Goal: Task Accomplishment & Management: Use online tool/utility

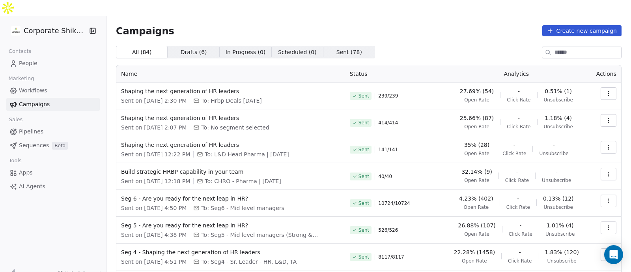
click at [605, 90] on icon "button" at bounding box center [608, 93] width 6 height 6
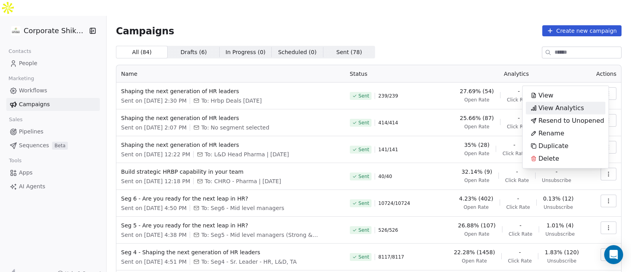
click at [572, 108] on span "View Analytics" at bounding box center [561, 107] width 46 height 9
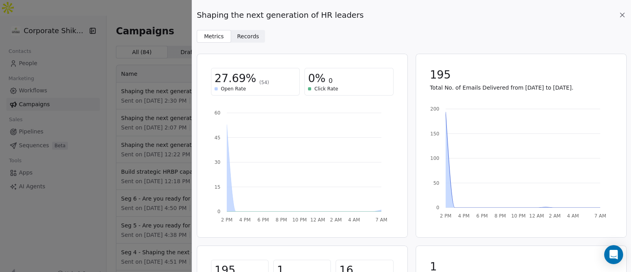
click at [241, 38] on span "Records" at bounding box center [248, 36] width 22 height 8
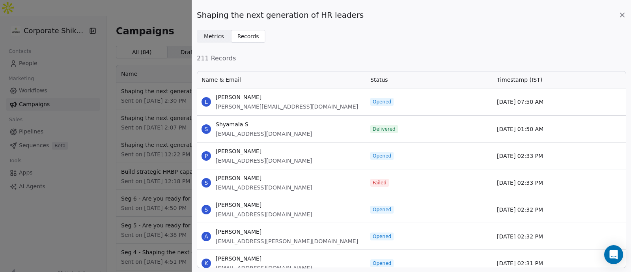
scroll to position [190, 422]
click at [222, 35] on span "Metrics" at bounding box center [214, 36] width 20 height 8
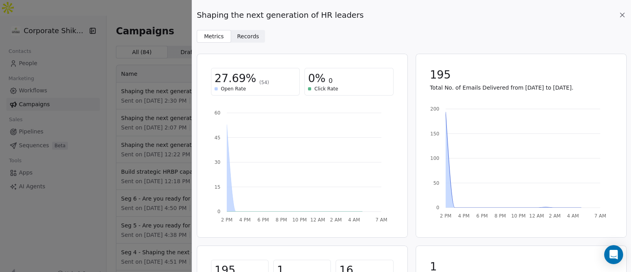
click at [237, 35] on span "Records" at bounding box center [248, 36] width 22 height 8
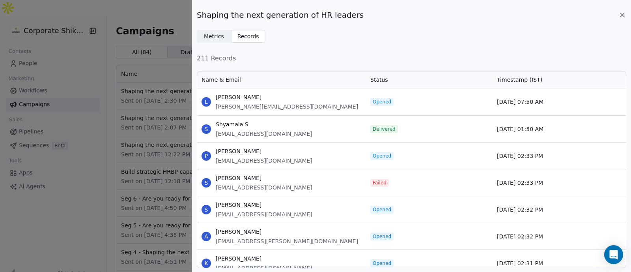
click at [216, 36] on span "Metrics" at bounding box center [214, 36] width 20 height 8
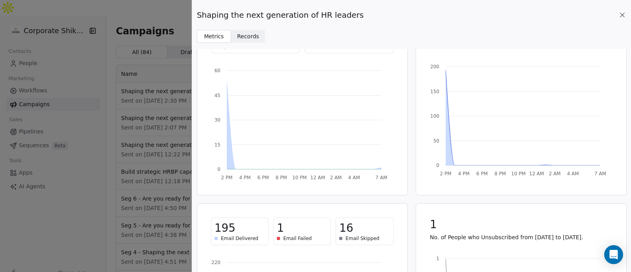
scroll to position [0, 0]
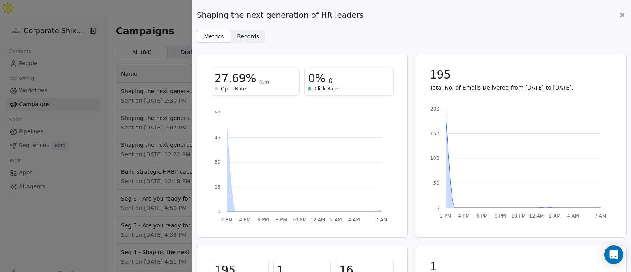
click at [249, 35] on span "Records" at bounding box center [248, 36] width 22 height 8
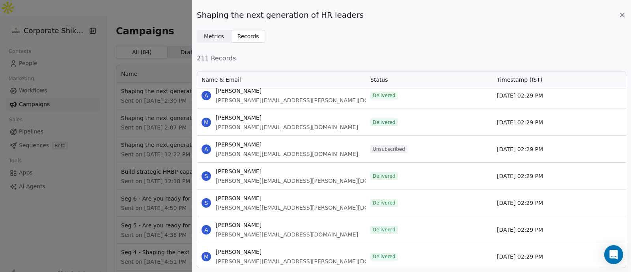
scroll to position [3223, 0]
click at [621, 14] on icon at bounding box center [622, 15] width 4 height 4
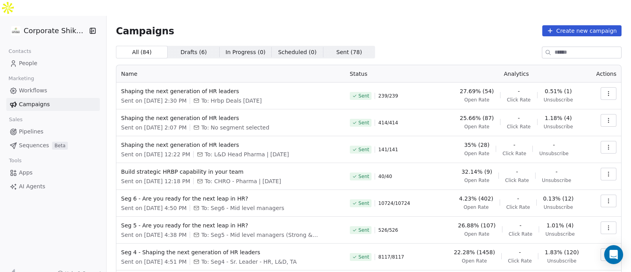
click at [605, 117] on icon "button" at bounding box center [608, 120] width 6 height 6
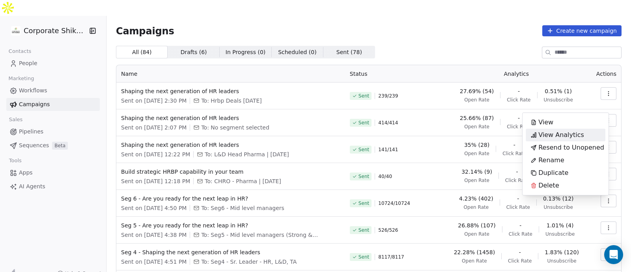
click at [572, 138] on span "View Analytics" at bounding box center [561, 134] width 46 height 9
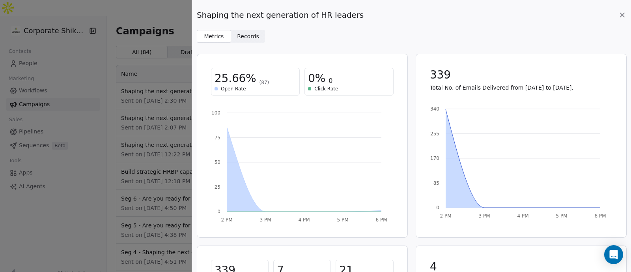
click at [243, 30] on span "Records Records" at bounding box center [248, 36] width 34 height 13
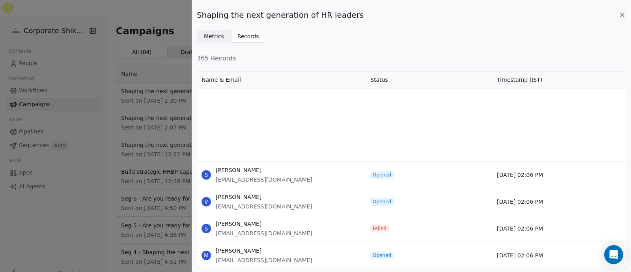
scroll to position [2467, 0]
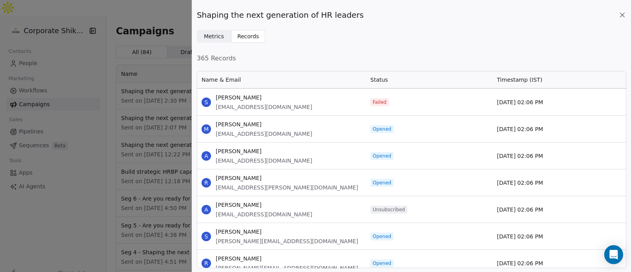
click at [240, 205] on span "[PERSON_NAME]" at bounding box center [264, 205] width 97 height 8
drag, startPoint x: 240, startPoint y: 205, endPoint x: 277, endPoint y: 197, distance: 38.3
click at [277, 197] on div "A [PERSON_NAME] [EMAIL_ADDRESS][DOMAIN_NAME]" at bounding box center [281, 209] width 169 height 26
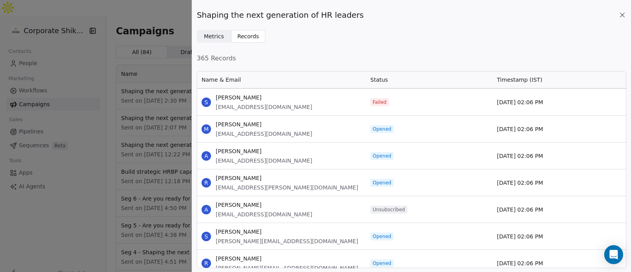
click at [285, 203] on span "[PERSON_NAME]" at bounding box center [264, 205] width 97 height 8
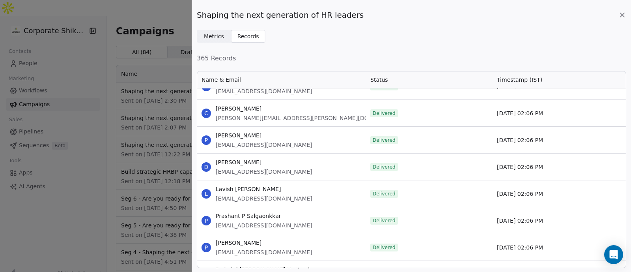
scroll to position [3773, 0]
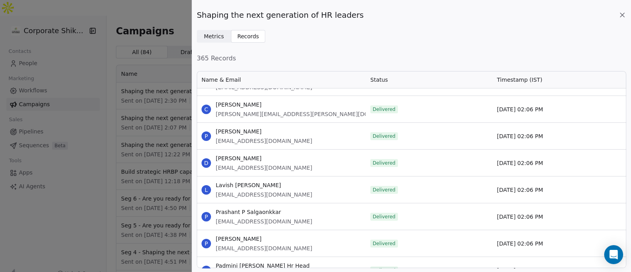
click at [623, 17] on icon at bounding box center [622, 15] width 8 height 8
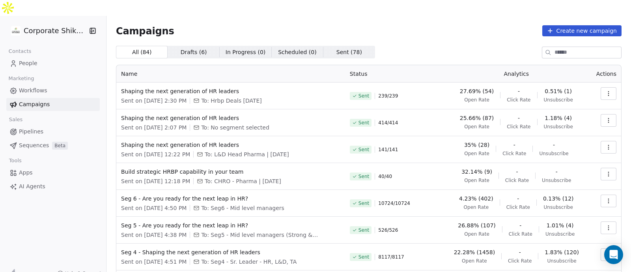
click at [37, 57] on link "People" at bounding box center [52, 63] width 93 height 13
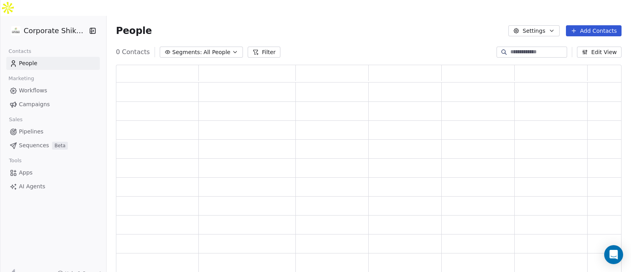
scroll to position [213, 498]
click at [258, 47] on button "Filter" at bounding box center [264, 52] width 33 height 11
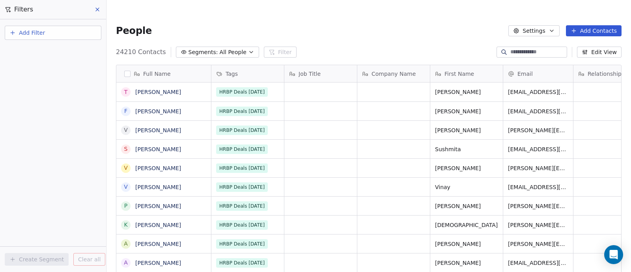
scroll to position [231, 516]
click at [37, 32] on span "Add Filter" at bounding box center [32, 33] width 26 height 8
click at [41, 46] on div "Contact properties" at bounding box center [52, 51] width 89 height 13
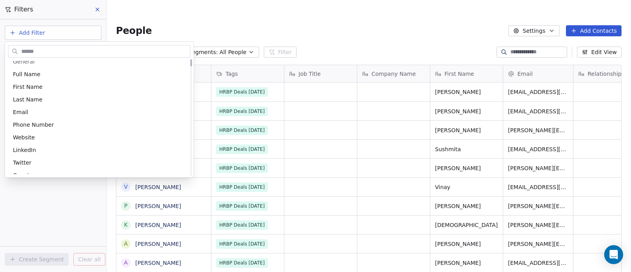
scroll to position [0, 0]
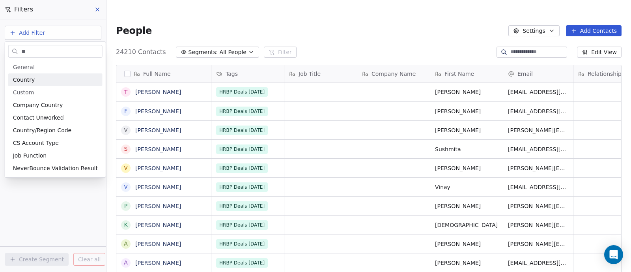
type input "*"
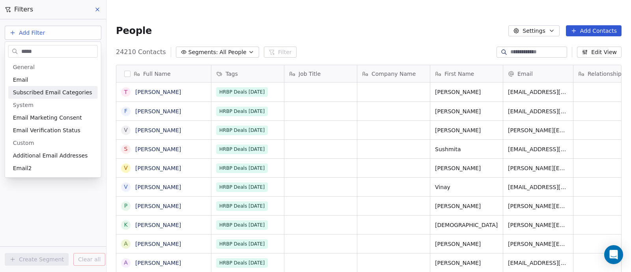
type input "*****"
click at [48, 93] on span "Subscribed Email Categories" at bounding box center [52, 92] width 79 height 8
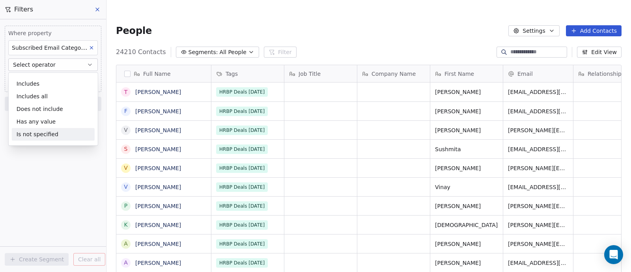
click at [56, 189] on div "Where property Subscribed Email Categories Select operator Add filter to this g…" at bounding box center [53, 145] width 106 height 252
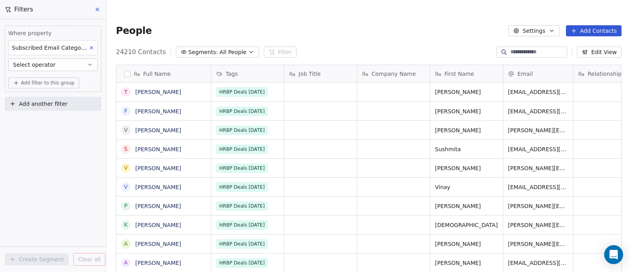
click at [46, 68] on span "Select operator" at bounding box center [34, 65] width 43 height 8
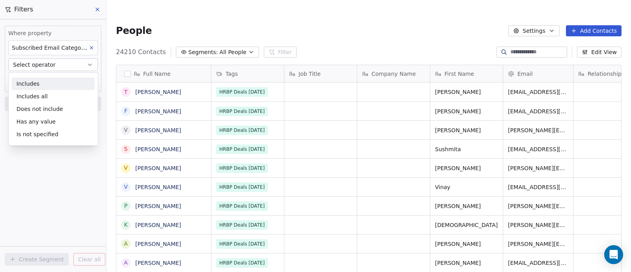
click at [45, 80] on div "Includes" at bounding box center [53, 83] width 83 height 13
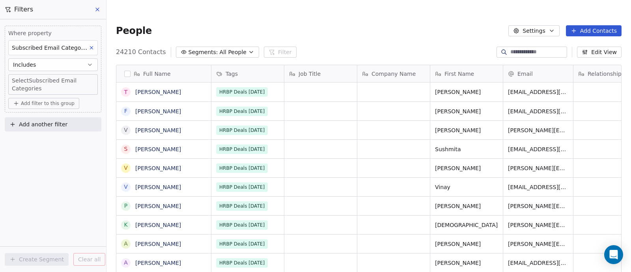
click at [30, 83] on body "Corporate Shiksha Contacts People Marketing Workflows Campaigns Sales Pipelines…" at bounding box center [315, 143] width 631 height 287
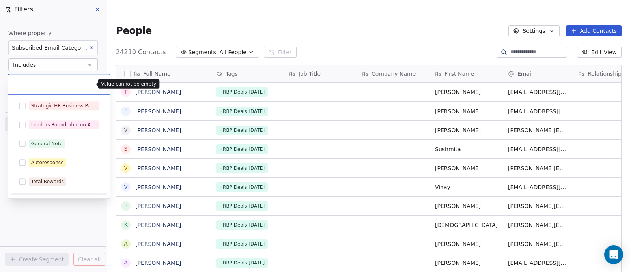
click at [55, 220] on html "Corporate Shiksha Contacts People Marketing Workflows Campaigns Sales Pipelines…" at bounding box center [315, 143] width 631 height 287
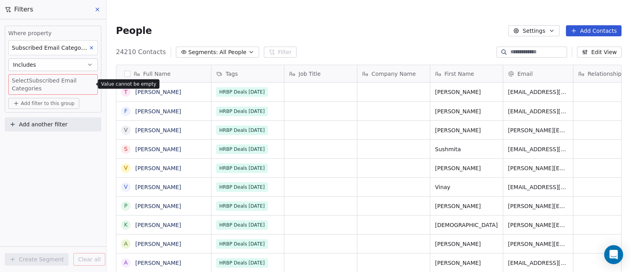
click at [92, 47] on icon at bounding box center [92, 48] width 6 height 6
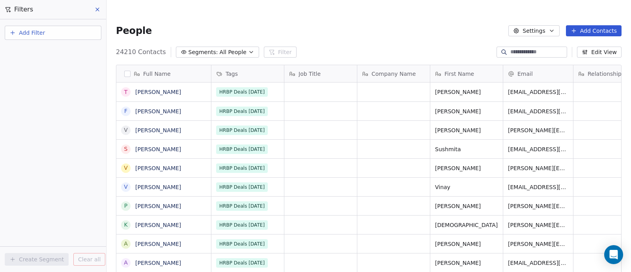
click at [67, 32] on button "Add Filter" at bounding box center [53, 33] width 97 height 14
click at [56, 62] on div "Contact activity" at bounding box center [53, 64] width 80 height 8
type input "*"
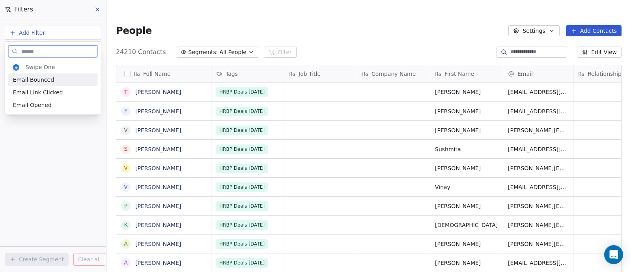
click at [47, 79] on span "Email Bounced" at bounding box center [33, 80] width 41 height 8
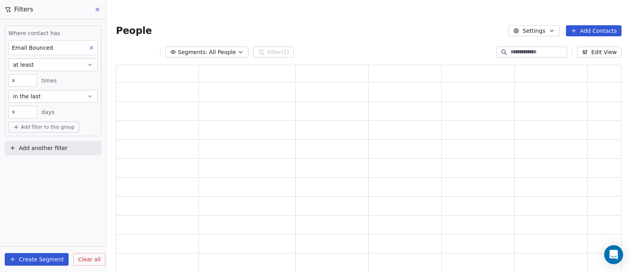
scroll to position [213, 498]
click at [24, 114] on input "**" at bounding box center [22, 112] width 24 height 6
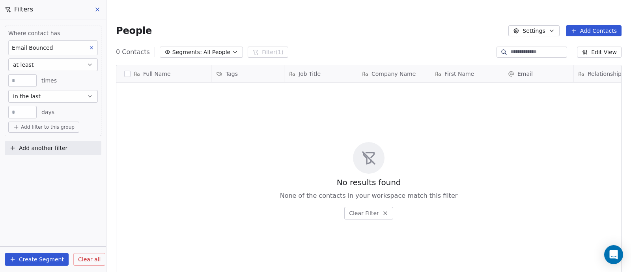
scroll to position [231, 516]
type input "*"
type input "***"
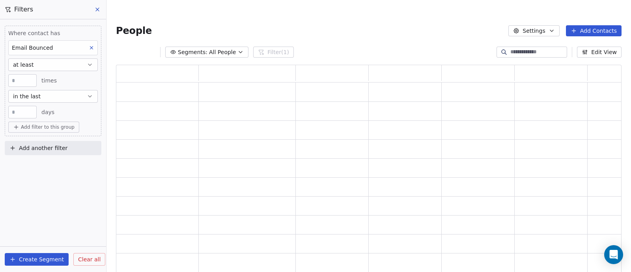
scroll to position [213, 498]
click at [30, 174] on div "Where contact has Email Bounced at least * times in the last *** days Add filte…" at bounding box center [53, 145] width 106 height 252
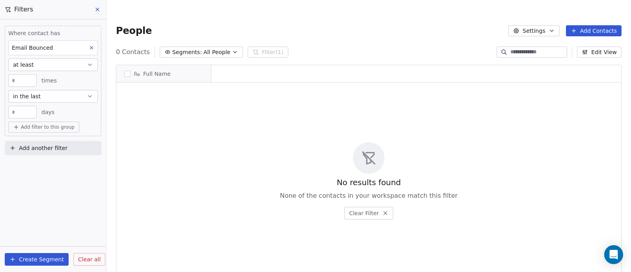
scroll to position [231, 516]
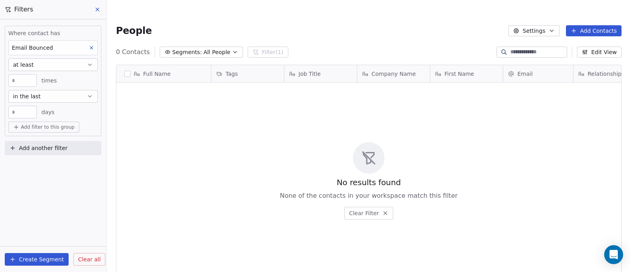
click at [203, 48] on span "All People" at bounding box center [216, 52] width 27 height 8
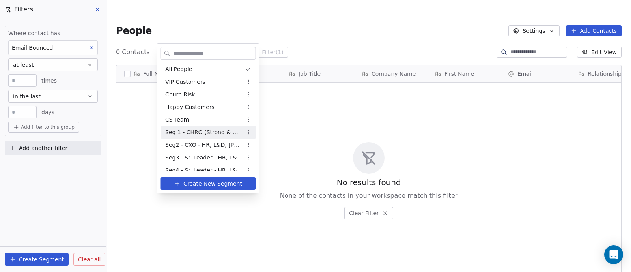
click at [202, 132] on span "Seg 1 - CHRO (Strong & Medium)" at bounding box center [203, 132] width 77 height 8
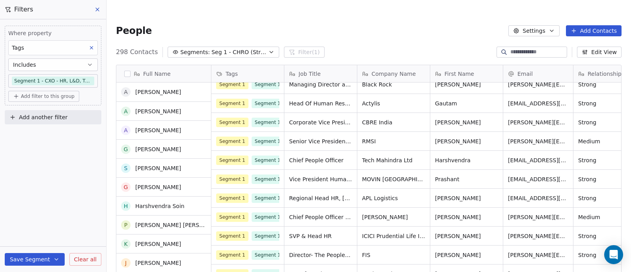
scroll to position [0, 0]
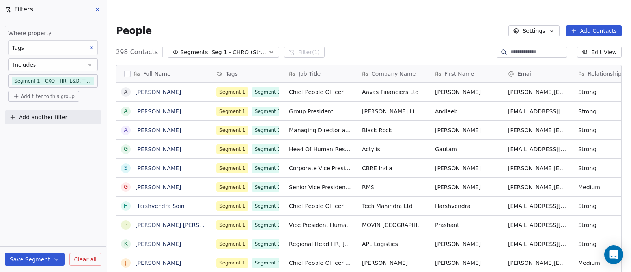
click at [63, 82] on body "Corporate Shiksha Contacts People Marketing Workflows Campaigns Sales Pipelines…" at bounding box center [315, 143] width 631 height 287
click at [75, 66] on html "Corporate Shiksha Contacts People Marketing Workflows Campaigns Sales Pipelines…" at bounding box center [315, 143] width 631 height 287
click at [81, 79] on body "Corporate Shiksha Contacts People Marketing Workflows Campaigns Sales Pipelines…" at bounding box center [315, 143] width 631 height 287
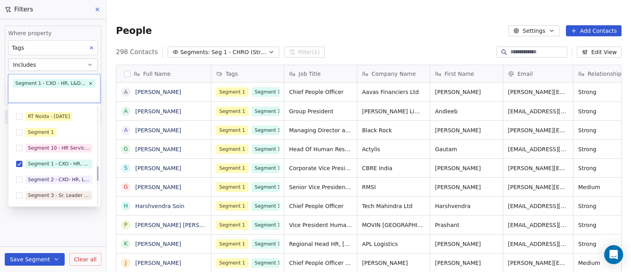
scroll to position [409, 0]
click at [21, 161] on button "Suggestions" at bounding box center [19, 162] width 6 height 6
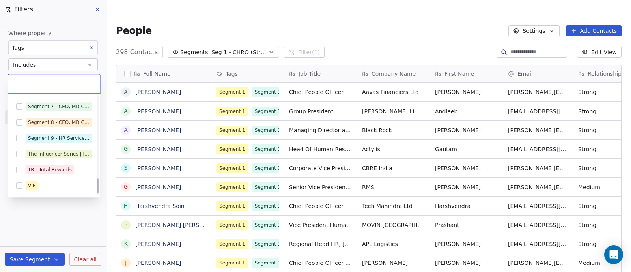
scroll to position [565, 0]
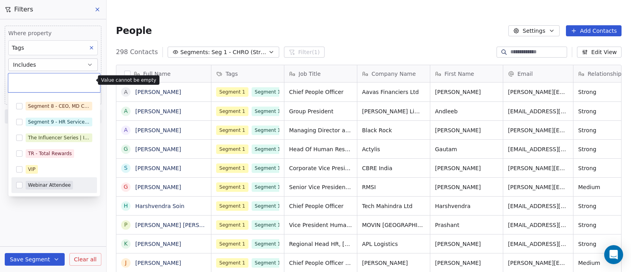
click at [54, 215] on html "Corporate Shiksha Contacts People Marketing Workflows Campaigns Sales Pipelines…" at bounding box center [315, 143] width 631 height 287
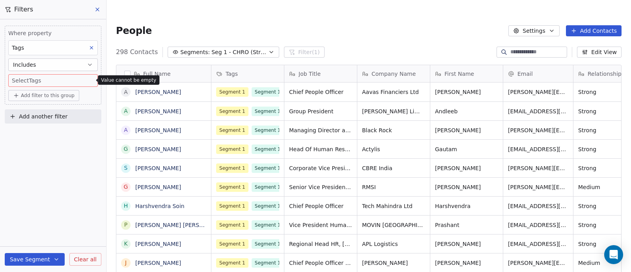
click at [94, 8] on icon at bounding box center [97, 9] width 6 height 6
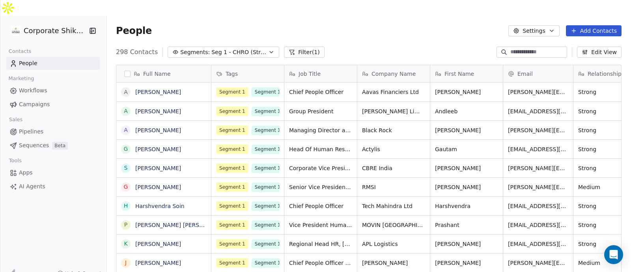
click at [45, 100] on span "Campaigns" at bounding box center [34, 104] width 31 height 8
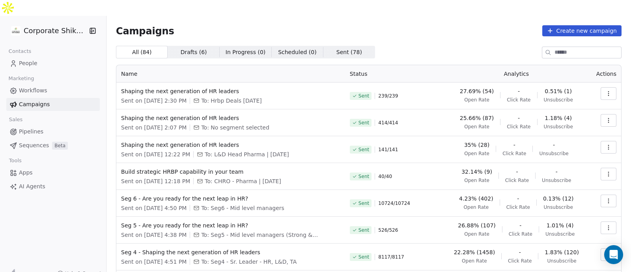
click at [37, 141] on span "Sequences" at bounding box center [34, 145] width 30 height 8
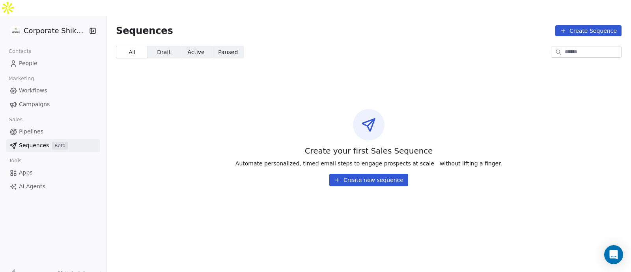
click at [352, 173] on button "Create new sequence" at bounding box center [368, 179] width 79 height 13
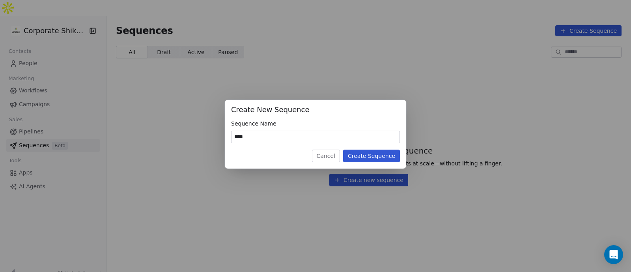
type input "****"
click at [363, 155] on button "Create Sequence" at bounding box center [371, 155] width 57 height 13
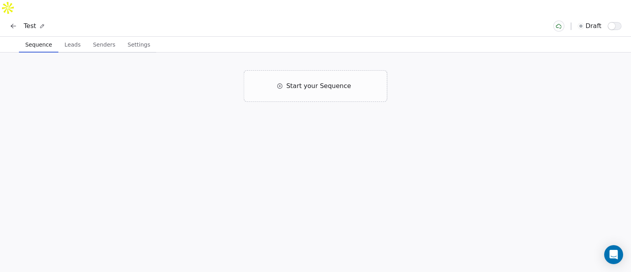
click at [8, 21] on button at bounding box center [13, 26] width 11 height 11
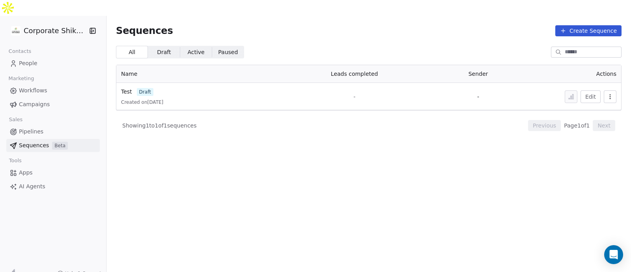
click at [585, 90] on button "Edit" at bounding box center [590, 96] width 20 height 13
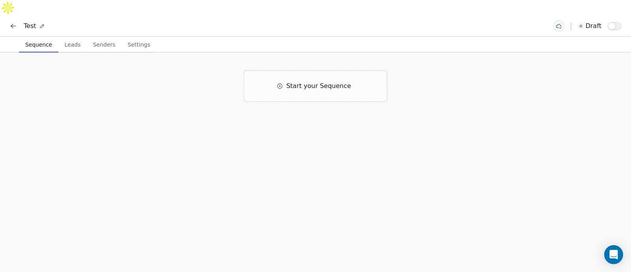
click at [15, 22] on icon at bounding box center [13, 26] width 8 height 8
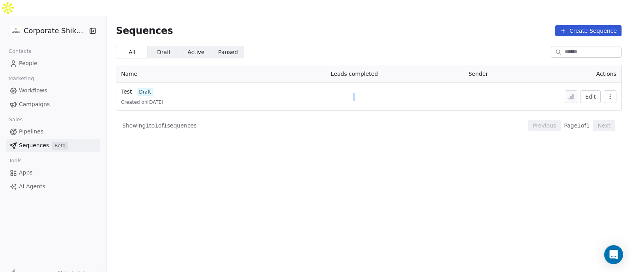
drag, startPoint x: 354, startPoint y: 81, endPoint x: 369, endPoint y: 82, distance: 15.0
click at [369, 83] on td "-" at bounding box center [354, 96] width 158 height 27
click at [370, 85] on td "-" at bounding box center [354, 96] width 158 height 27
drag, startPoint x: 355, startPoint y: 81, endPoint x: 348, endPoint y: 82, distance: 7.1
click at [348, 83] on td "-" at bounding box center [354, 96] width 158 height 27
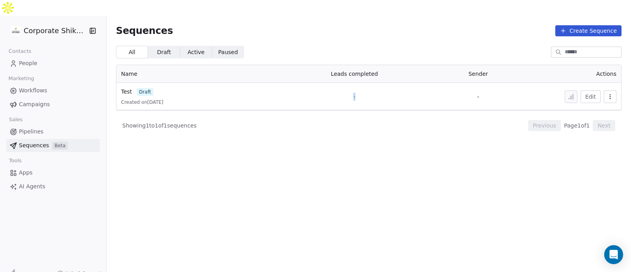
click at [348, 83] on td "-" at bounding box center [354, 96] width 158 height 27
drag, startPoint x: 354, startPoint y: 82, endPoint x: 365, endPoint y: 81, distance: 10.3
click at [365, 83] on td "-" at bounding box center [354, 96] width 158 height 27
drag, startPoint x: 354, startPoint y: 80, endPoint x: 359, endPoint y: 80, distance: 5.1
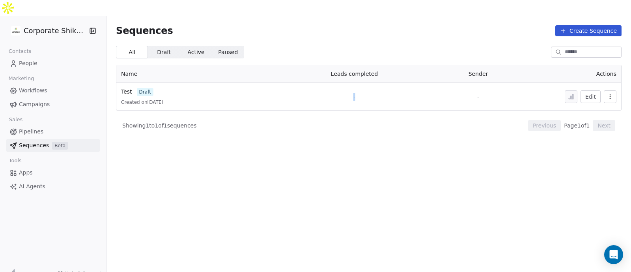
click at [359, 83] on td "-" at bounding box center [354, 96] width 158 height 27
click at [169, 46] on span "Draft Draft" at bounding box center [164, 52] width 32 height 13
click at [137, 46] on span "All All" at bounding box center [132, 52] width 32 height 13
click at [587, 90] on button "Edit" at bounding box center [590, 96] width 20 height 13
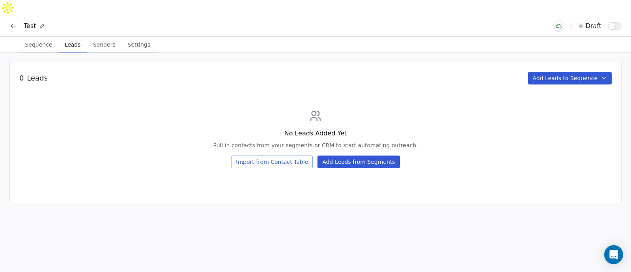
click at [71, 39] on span "Leads" at bounding box center [73, 44] width 22 height 11
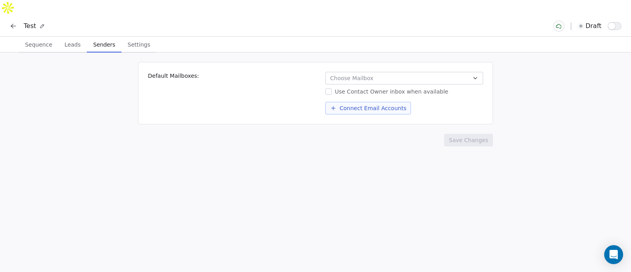
click at [102, 39] on span "Senders" at bounding box center [104, 44] width 28 height 11
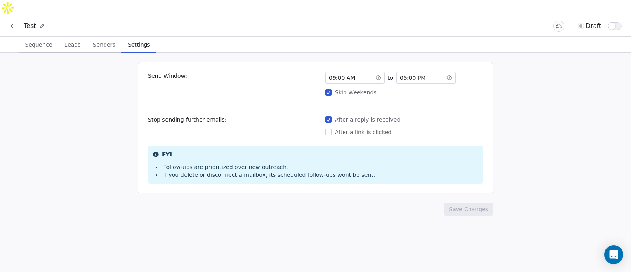
click at [127, 39] on span "Settings" at bounding box center [139, 44] width 28 height 11
click at [73, 39] on span "Leads" at bounding box center [73, 44] width 22 height 11
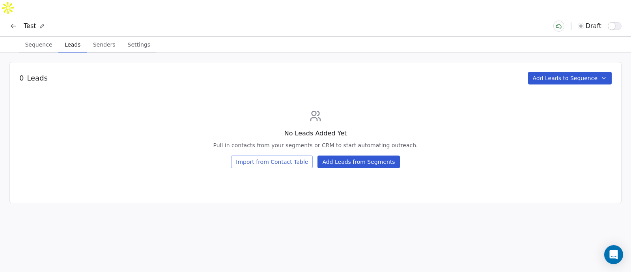
click at [39, 39] on span "Sequence" at bounding box center [39, 44] width 34 height 11
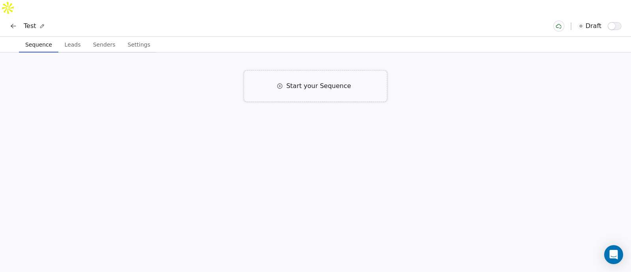
click at [294, 81] on span "Start your Sequence" at bounding box center [318, 85] width 65 height 9
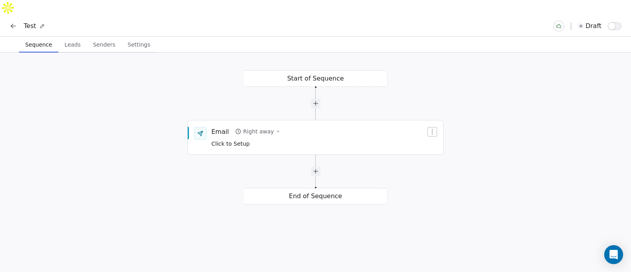
click at [11, 22] on icon at bounding box center [13, 26] width 8 height 8
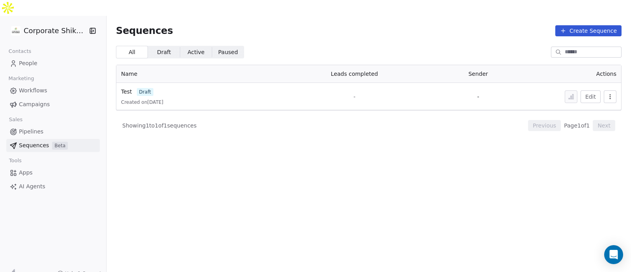
click at [608, 93] on icon "button" at bounding box center [610, 96] width 6 height 6
click at [440, 78] on html "Corporate Shiksha Contacts People Marketing Workflows Campaigns Sales Pipelines…" at bounding box center [315, 143] width 631 height 287
click at [587, 90] on button "Edit" at bounding box center [590, 96] width 20 height 13
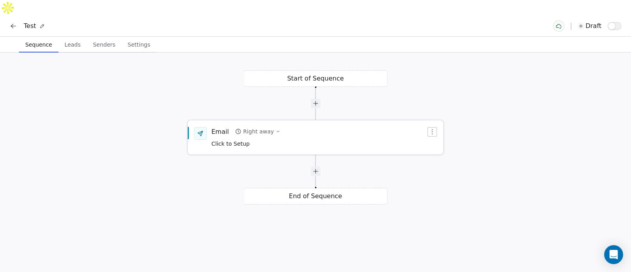
click at [240, 140] on span "Click to Setup" at bounding box center [230, 143] width 38 height 6
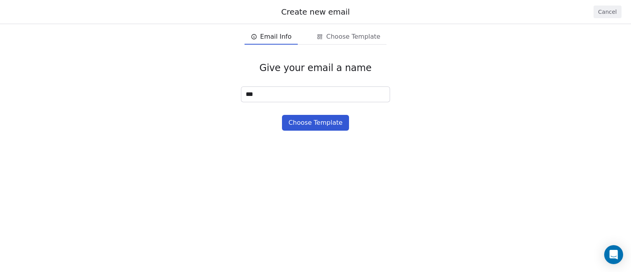
type input "***"
click at [274, 93] on input at bounding box center [315, 94] width 148 height 15
click at [311, 95] on input at bounding box center [315, 94] width 148 height 15
click at [250, 91] on input "******" at bounding box center [315, 94] width 148 height 15
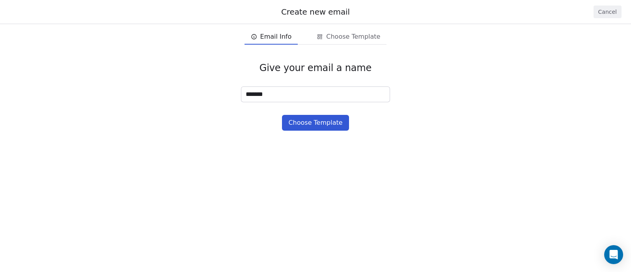
type input "*******"
click at [321, 123] on button "Choose Template" at bounding box center [315, 123] width 67 height 16
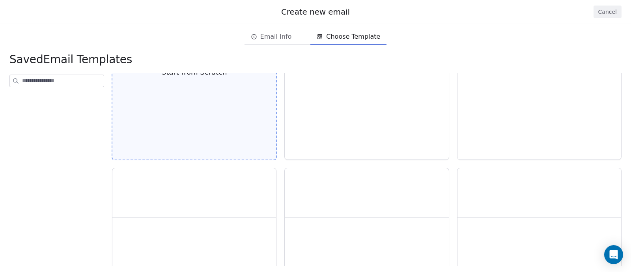
scroll to position [6, 0]
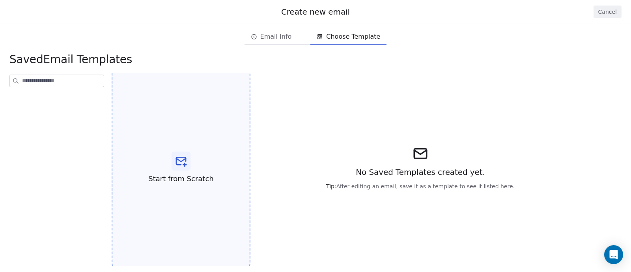
click at [183, 164] on icon at bounding box center [184, 164] width 3 height 0
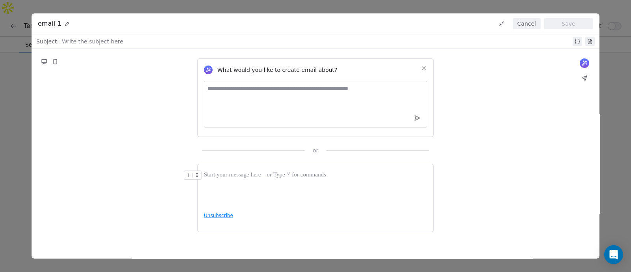
click at [535, 24] on button "Cancel" at bounding box center [527, 23] width 28 height 11
